Goal: Information Seeking & Learning: Understand process/instructions

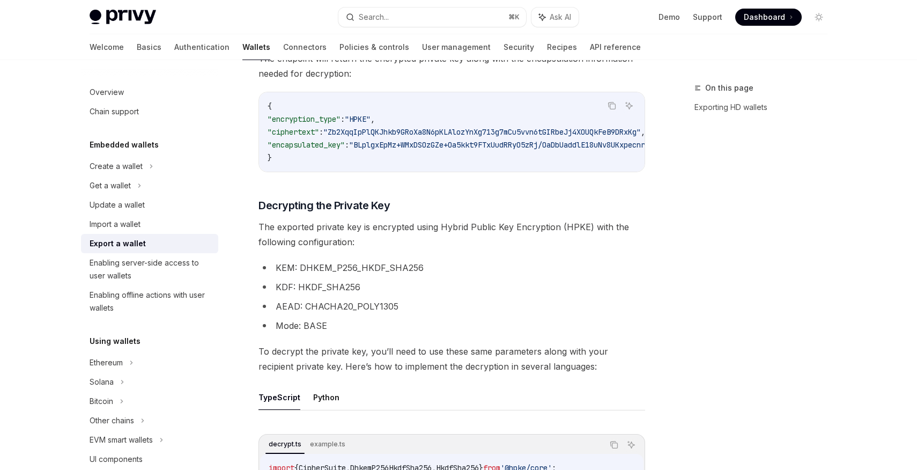
scroll to position [1505, 0]
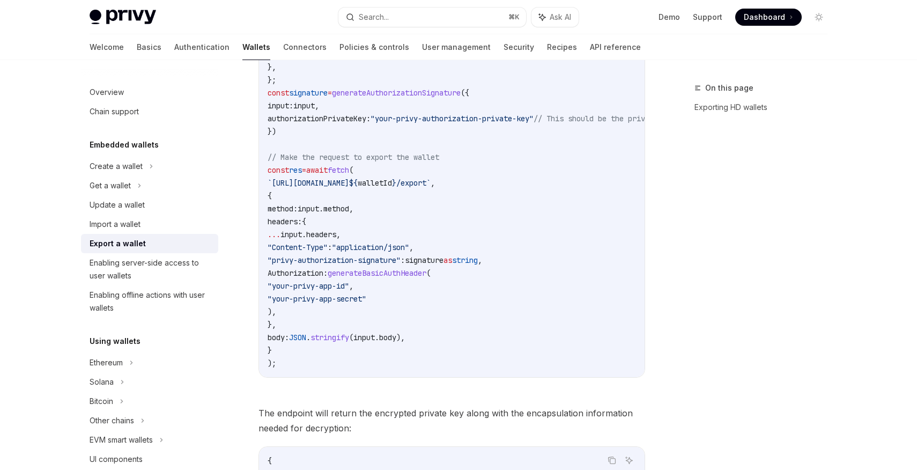
scroll to position [856, 0]
click at [412, 275] on span "generateBasicAuthHeader" at bounding box center [377, 275] width 99 height 10
copy span "generateBasicAuthHeader"
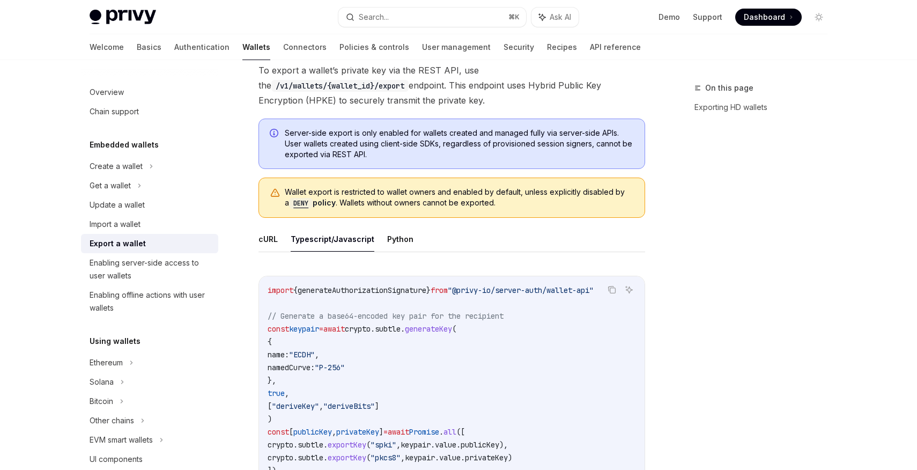
scroll to position [237, 0]
click at [610, 291] on icon "Copy the contents from the code block" at bounding box center [612, 289] width 9 height 9
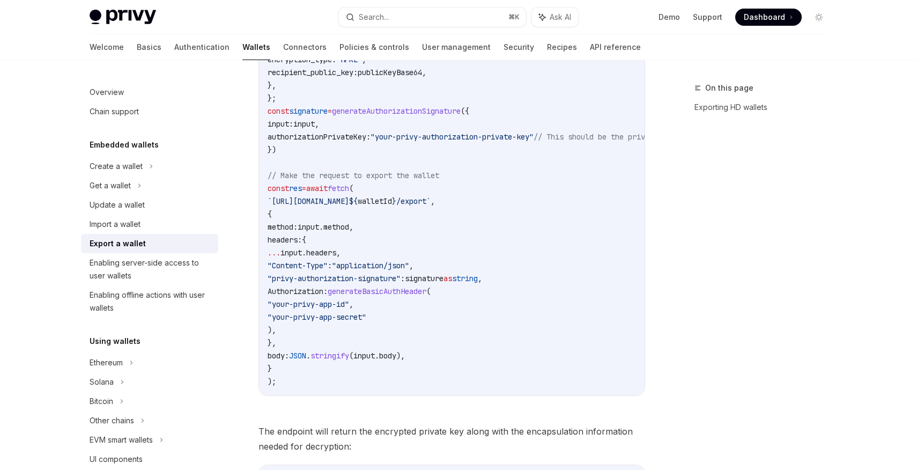
scroll to position [841, 0]
click at [358, 290] on span "generateBasicAuthHeader" at bounding box center [377, 290] width 99 height 10
click at [350, 328] on code "import { generateAuthorizationSignature } from "@privy-io/server-auth/wallet-ap…" at bounding box center [540, 33] width 545 height 708
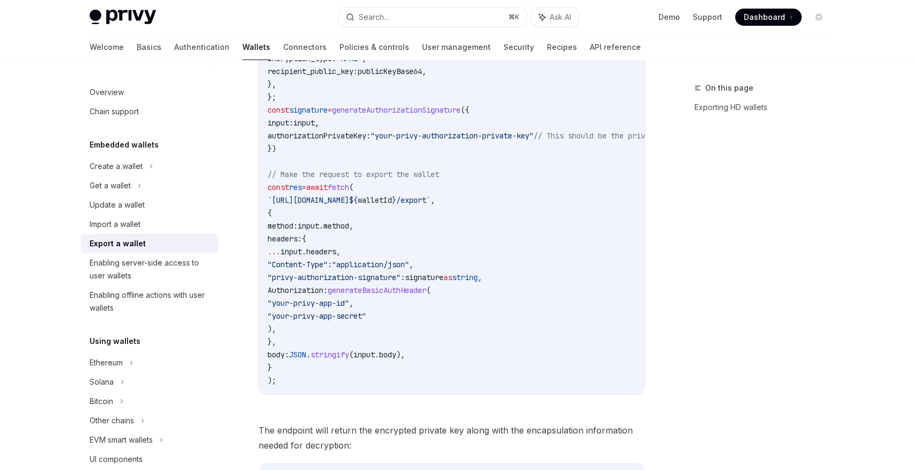
click at [424, 288] on span "generateBasicAuthHeader" at bounding box center [377, 290] width 99 height 10
copy span "generateBasicAuthHeader"
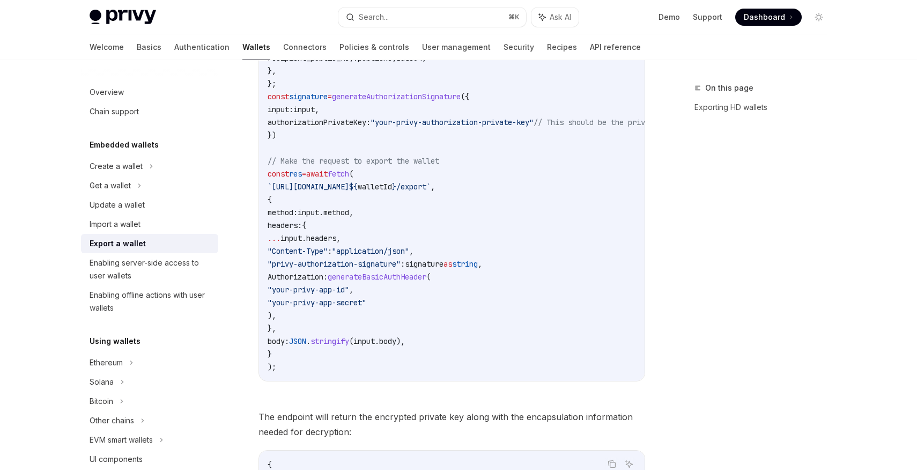
scroll to position [1083, 0]
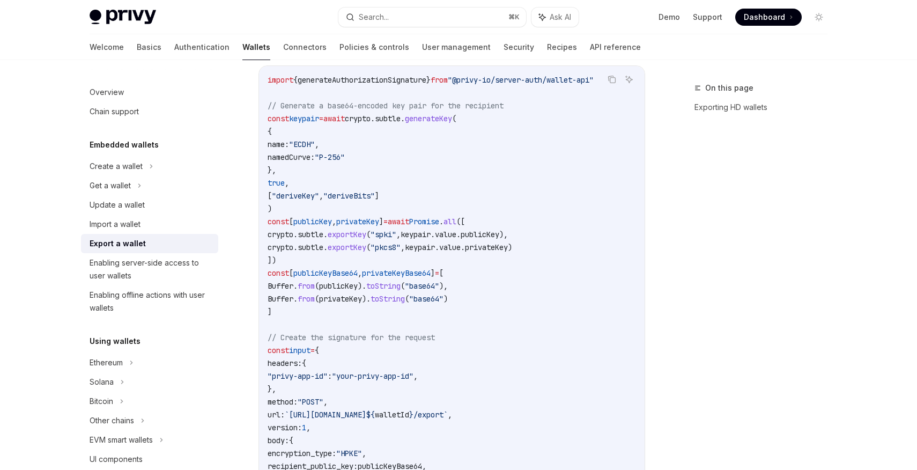
scroll to position [409, 0]
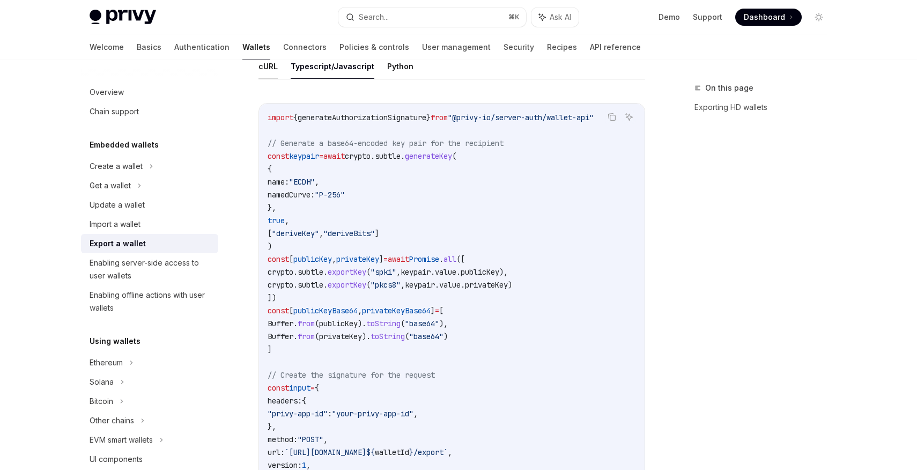
click at [275, 72] on button "cURL" at bounding box center [267, 66] width 19 height 25
type textarea "*"
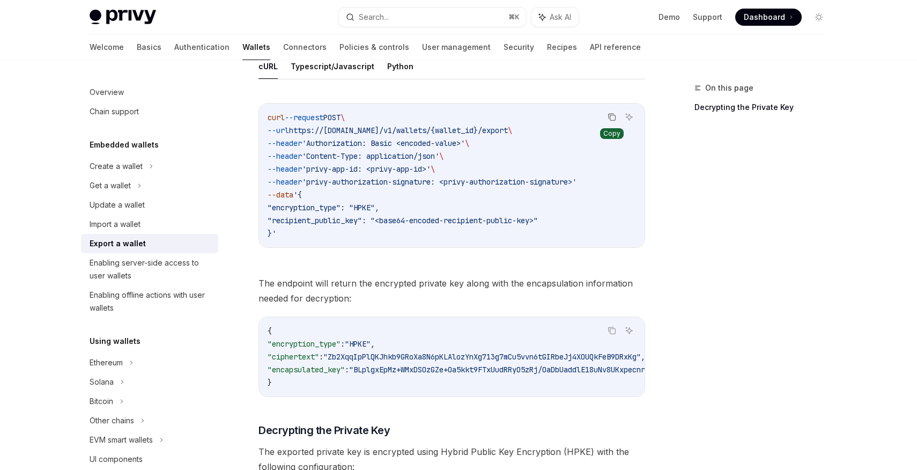
click at [612, 115] on icon "Copy the contents from the code block" at bounding box center [612, 117] width 5 height 5
click at [268, 299] on span "The endpoint will return the encrypted private key along with the encapsulation…" at bounding box center [451, 291] width 387 height 30
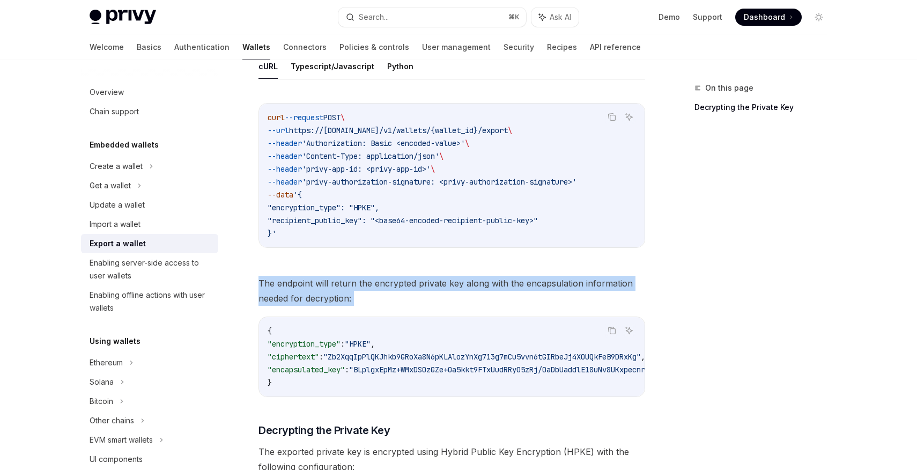
click at [268, 299] on span "The endpoint will return the encrypted private key along with the encapsulation…" at bounding box center [451, 291] width 387 height 30
copy div "The endpoint will return the encrypted private key along with the encapsulation…"
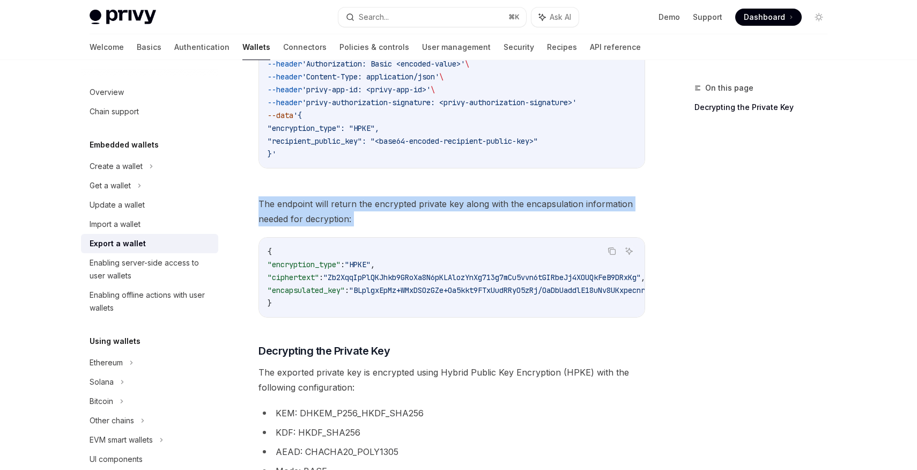
scroll to position [623, 0]
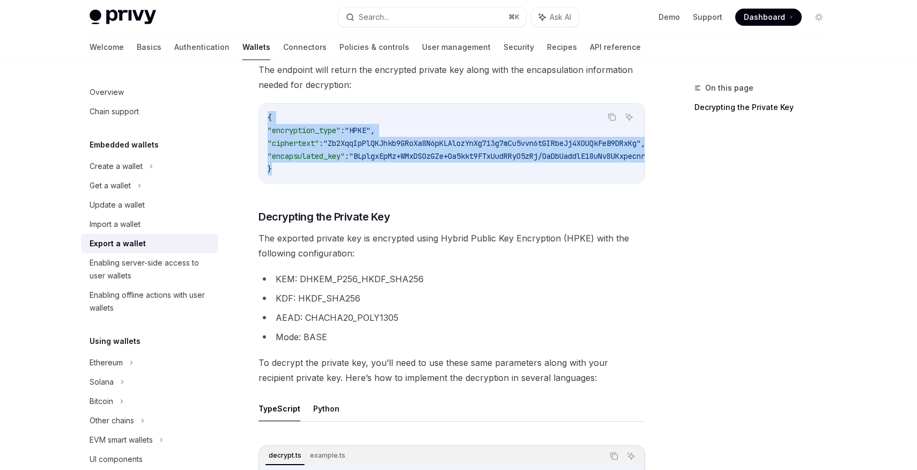
drag, startPoint x: 263, startPoint y: 114, endPoint x: 291, endPoint y: 175, distance: 66.7
click at [291, 175] on div "{ "encryption_type" : "HPKE" , "ciphertext" : "Zb2XqqIpPlQKJhkb9GRoXa8N6pKLAloz…" at bounding box center [452, 142] width 386 height 79
copy code "{ "encryption_type" : "HPKE" , "ciphertext" : "Zb2XqqIpPlQKJhkb9GRoXa8N6pKLAloz…"
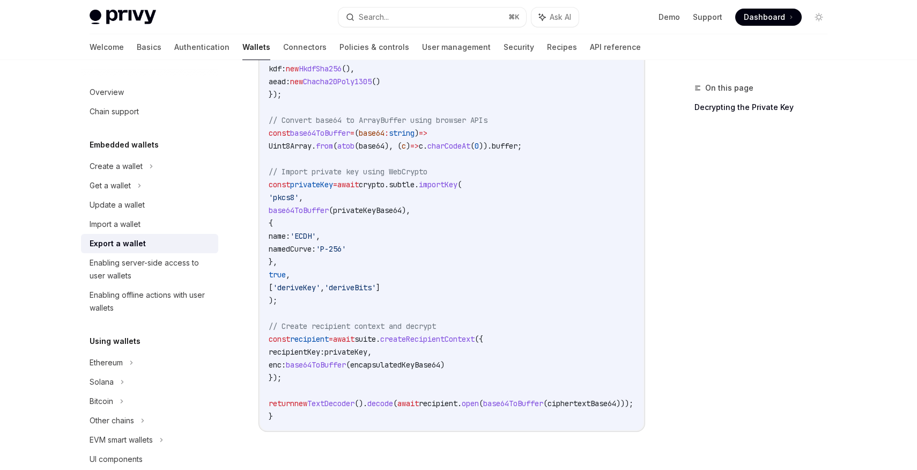
scroll to position [1501, 0]
